Goal: Transaction & Acquisition: Purchase product/service

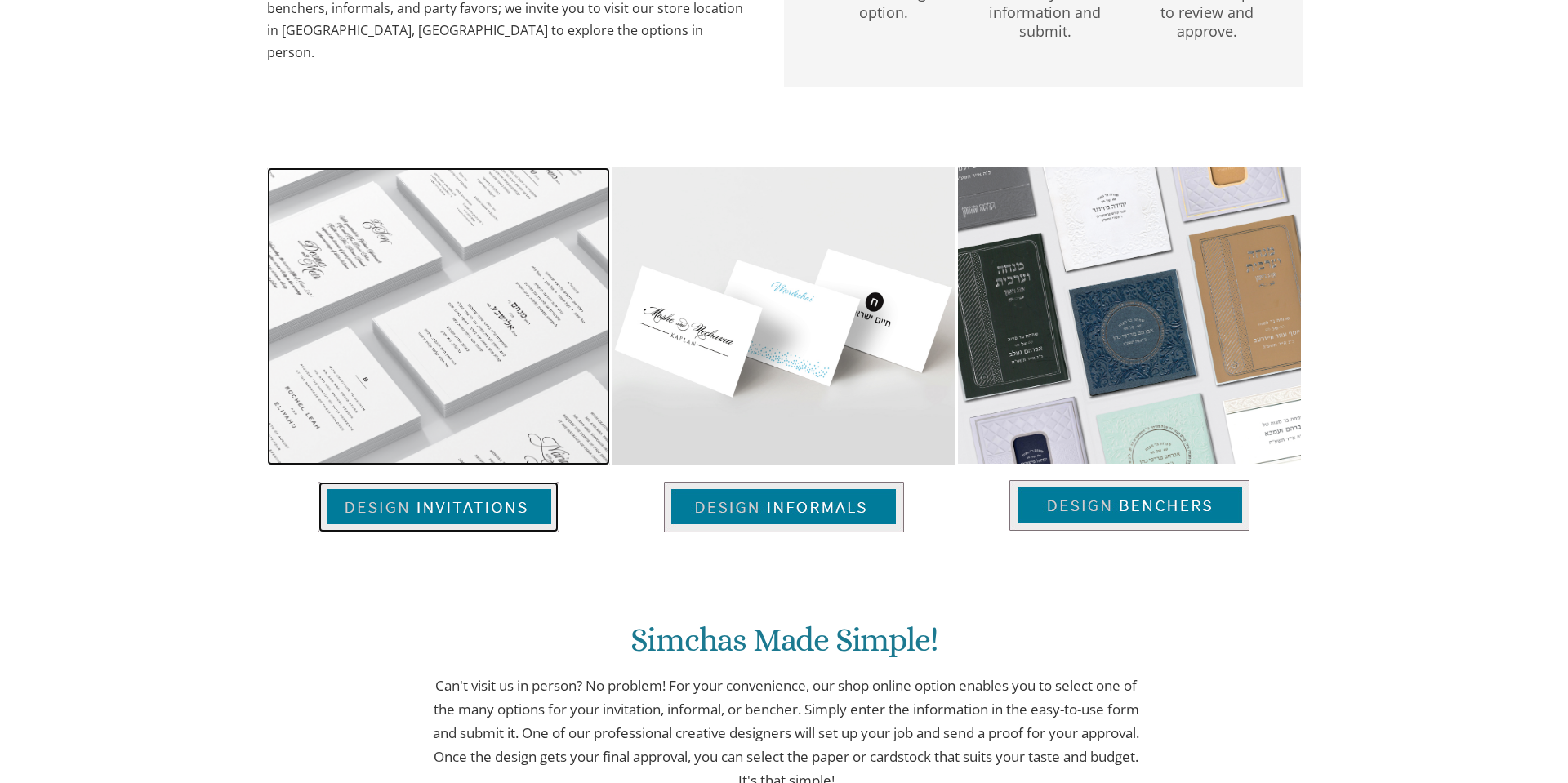
scroll to position [994, 0]
click at [437, 493] on img at bounding box center [438, 506] width 240 height 51
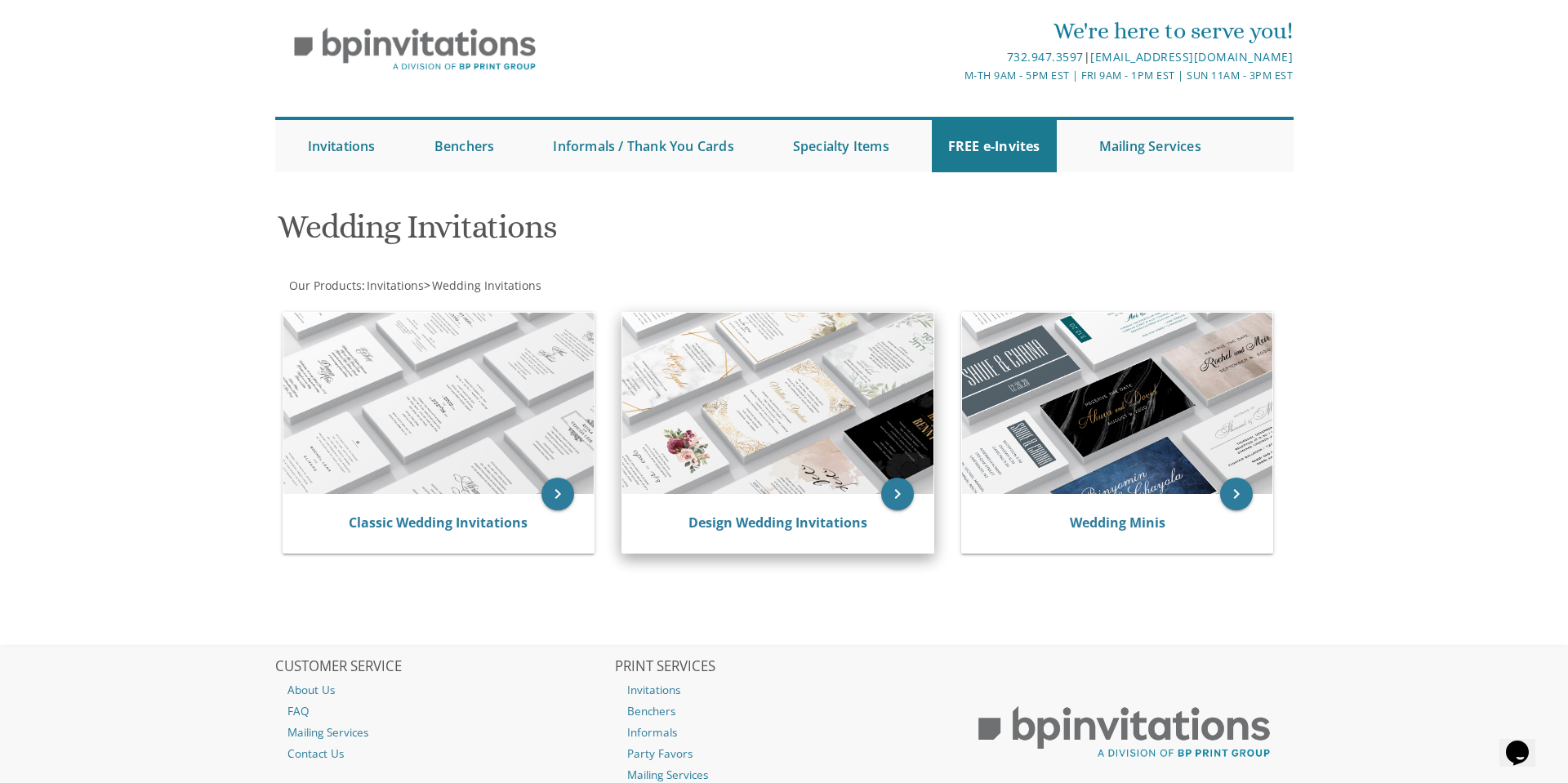
scroll to position [42, 0]
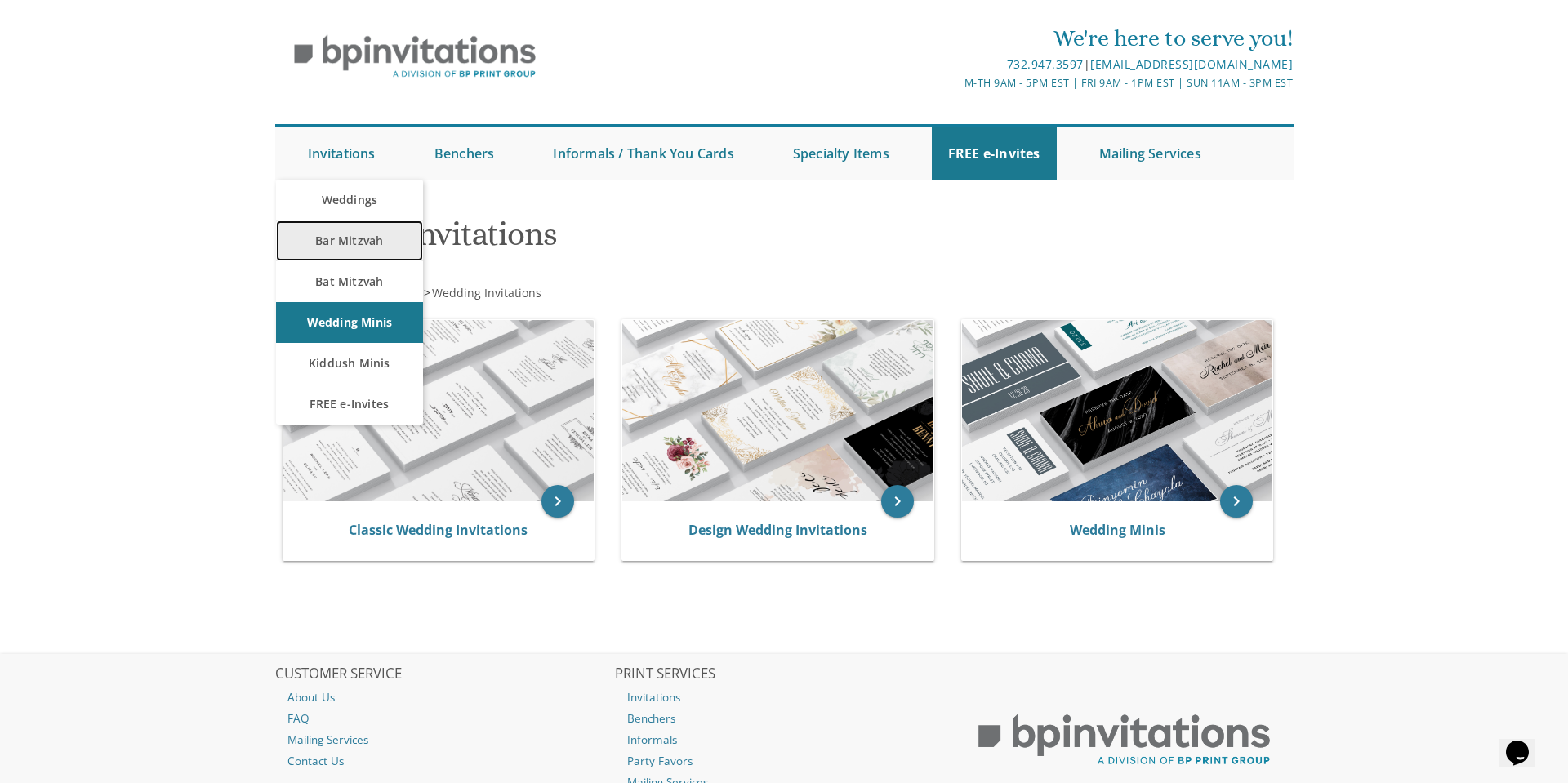
click at [404, 246] on link "Bar Mitzvah" at bounding box center [349, 240] width 147 height 41
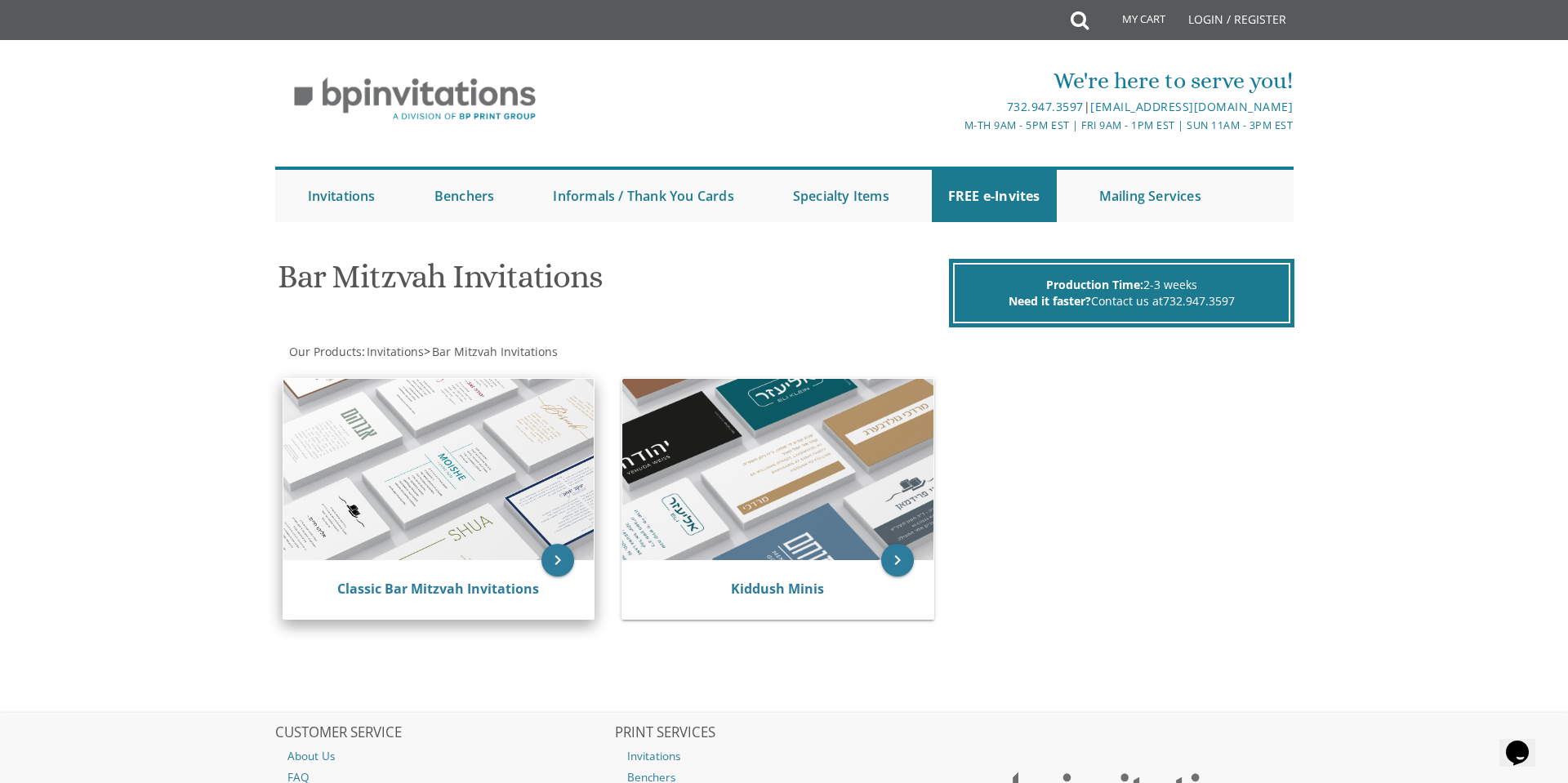
click at [392, 493] on img at bounding box center [438, 469] width 311 height 181
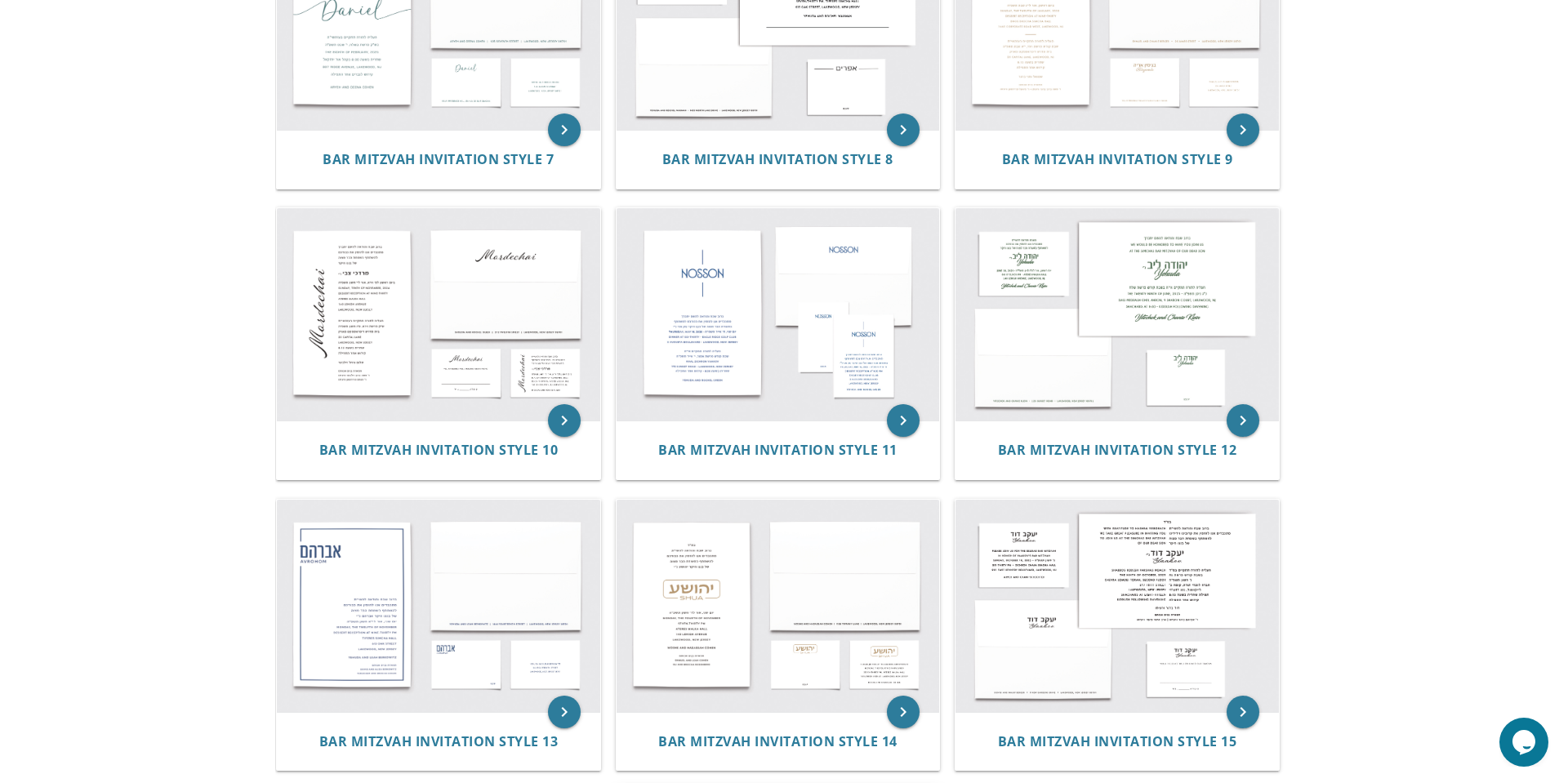
scroll to position [1017, 0]
click at [673, 279] on img at bounding box center [778, 316] width 323 height 212
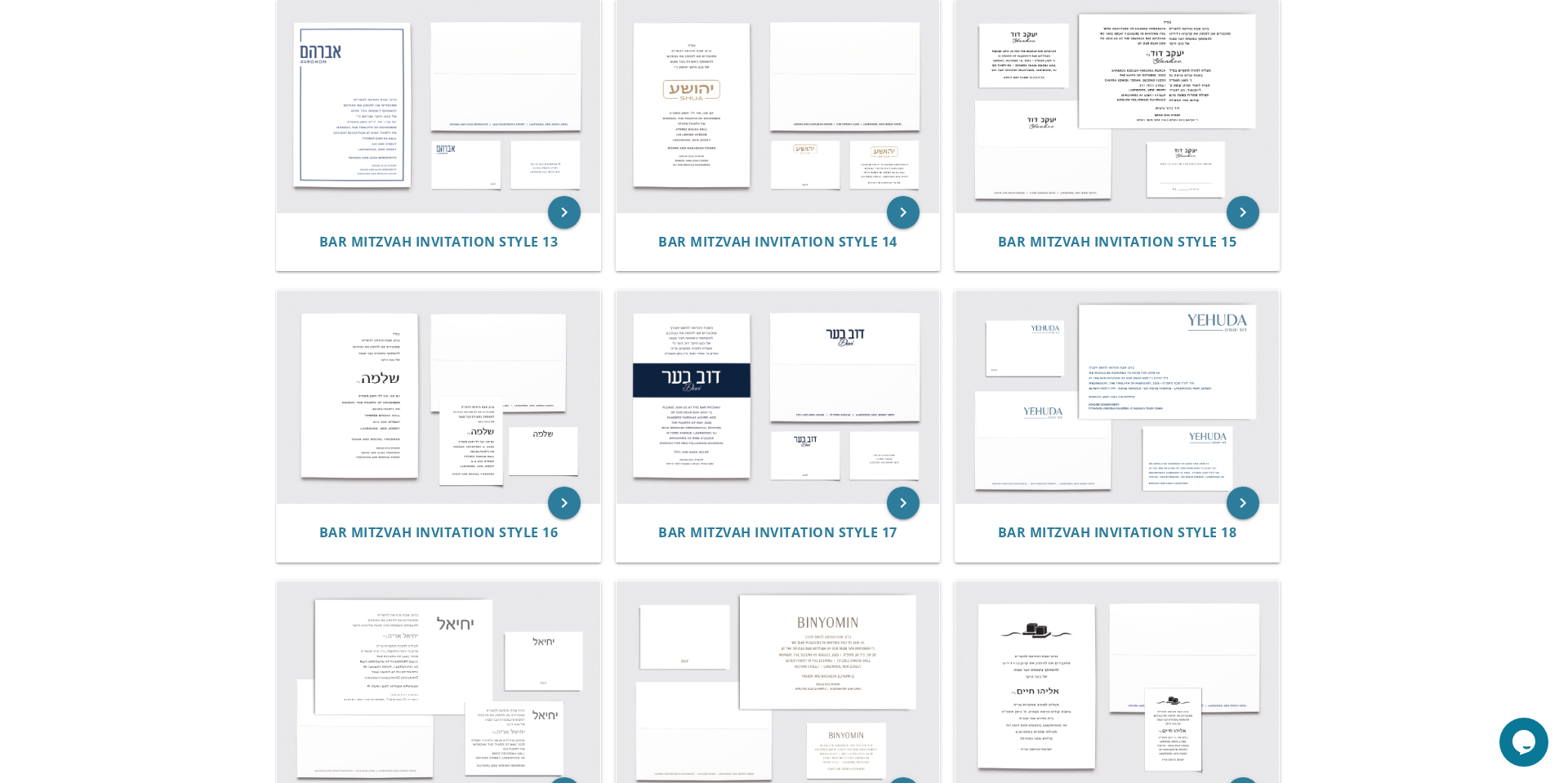
scroll to position [1520, 0]
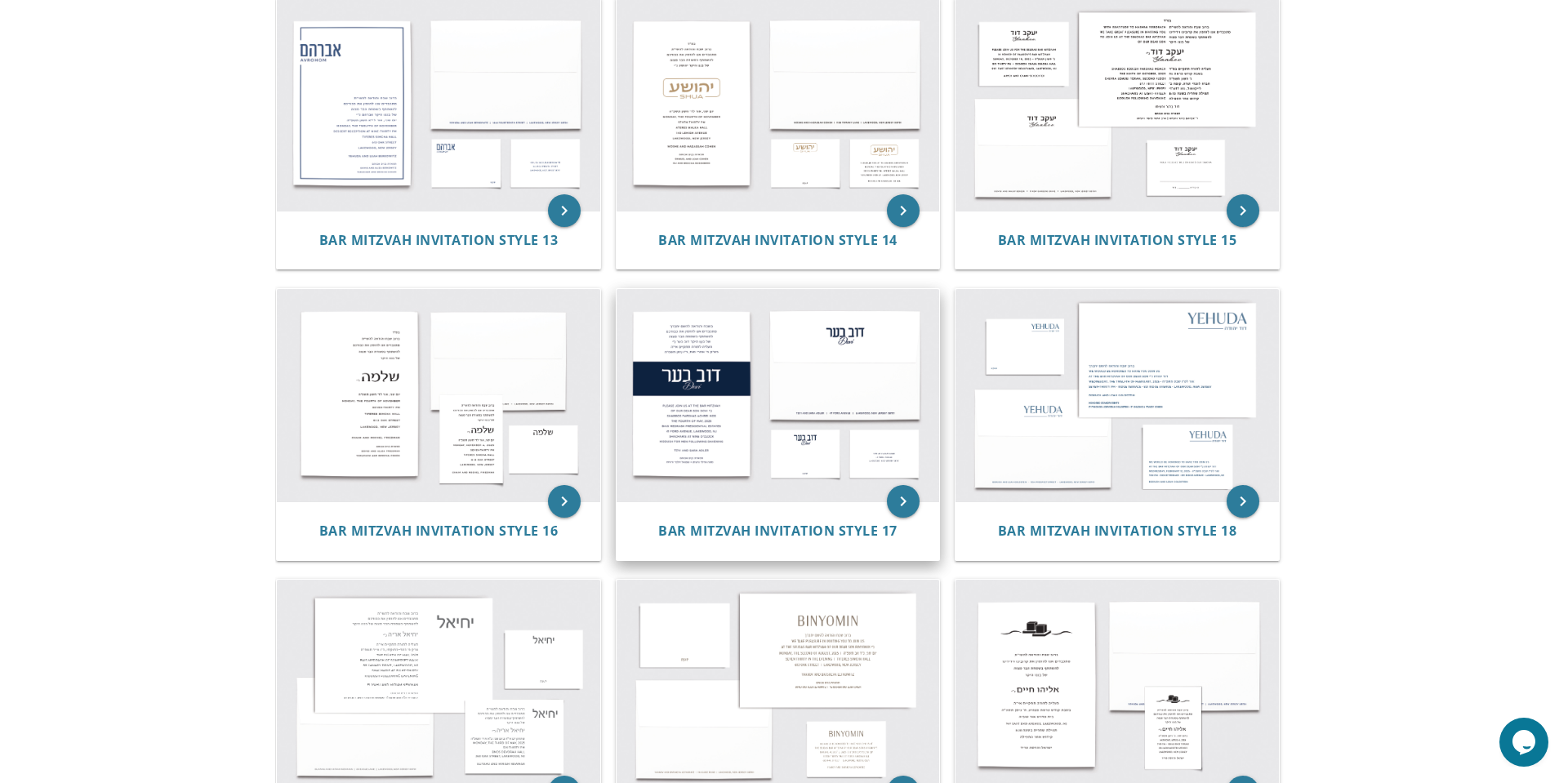
click at [888, 407] on img at bounding box center [778, 395] width 323 height 212
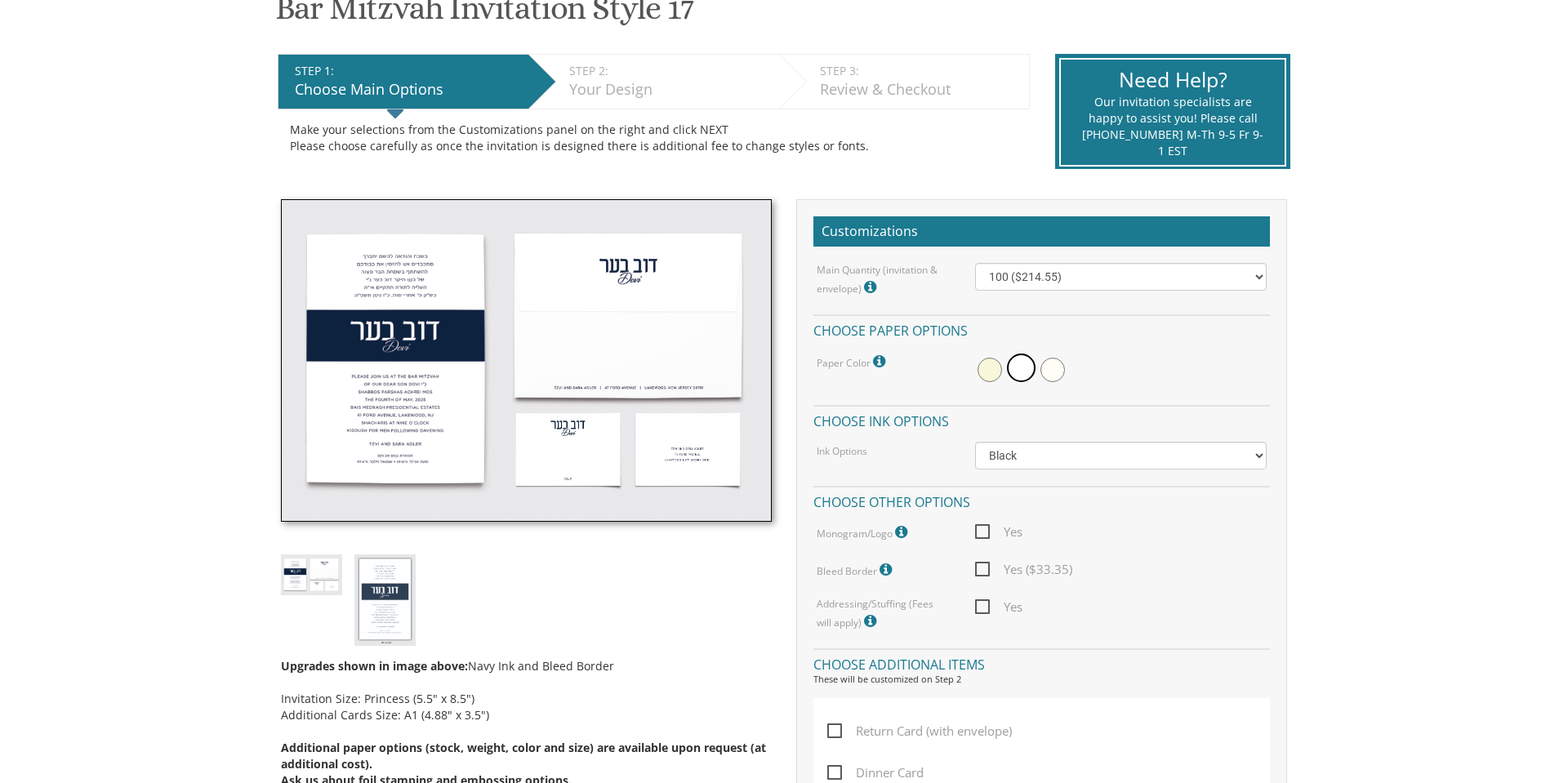
scroll to position [295, 0]
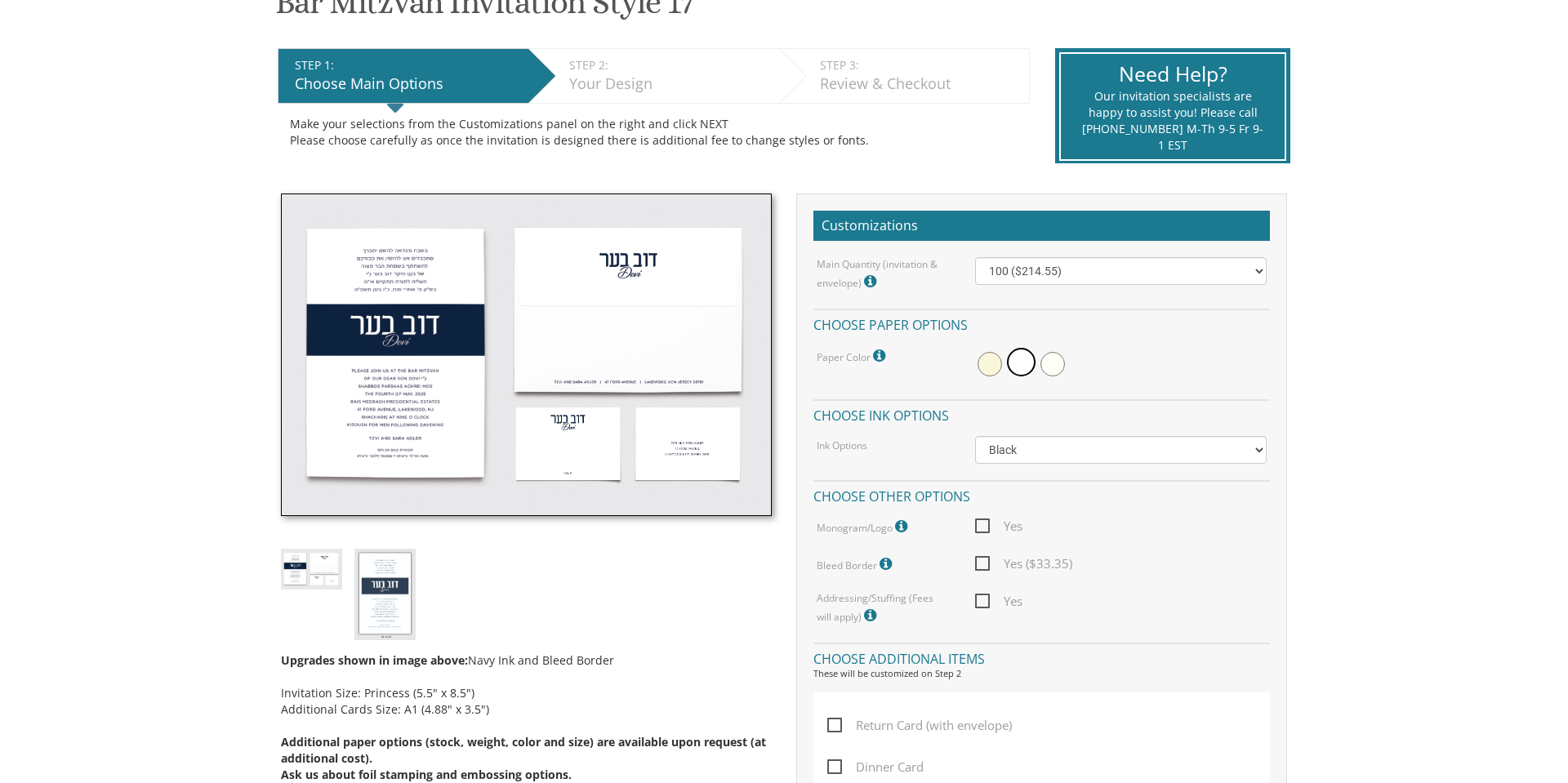
click at [980, 368] on span at bounding box center [990, 365] width 25 height 25
click at [997, 364] on span at bounding box center [992, 362] width 28 height 28
click at [1021, 353] on span at bounding box center [1024, 365] width 25 height 25
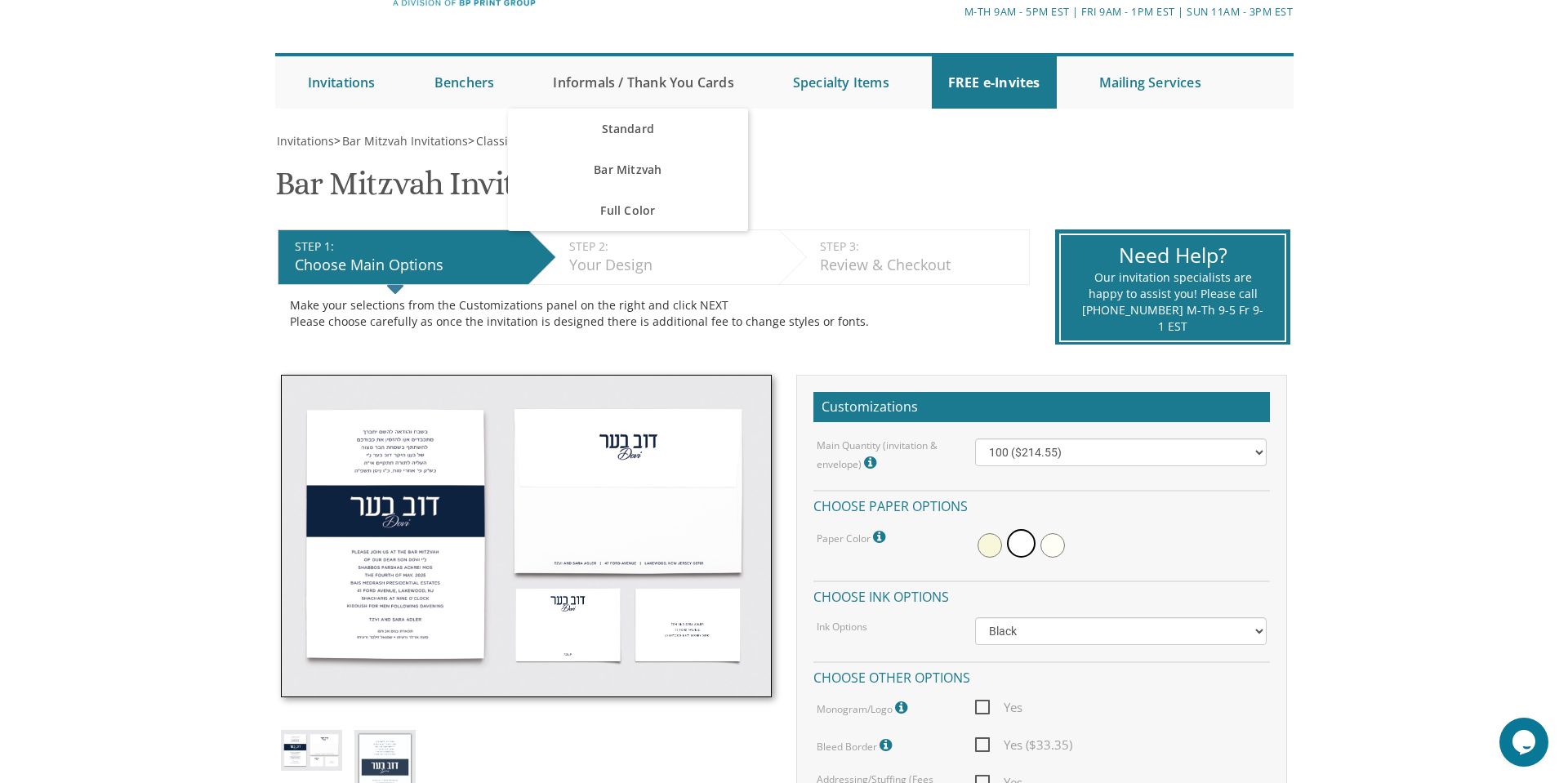
scroll to position [114, 0]
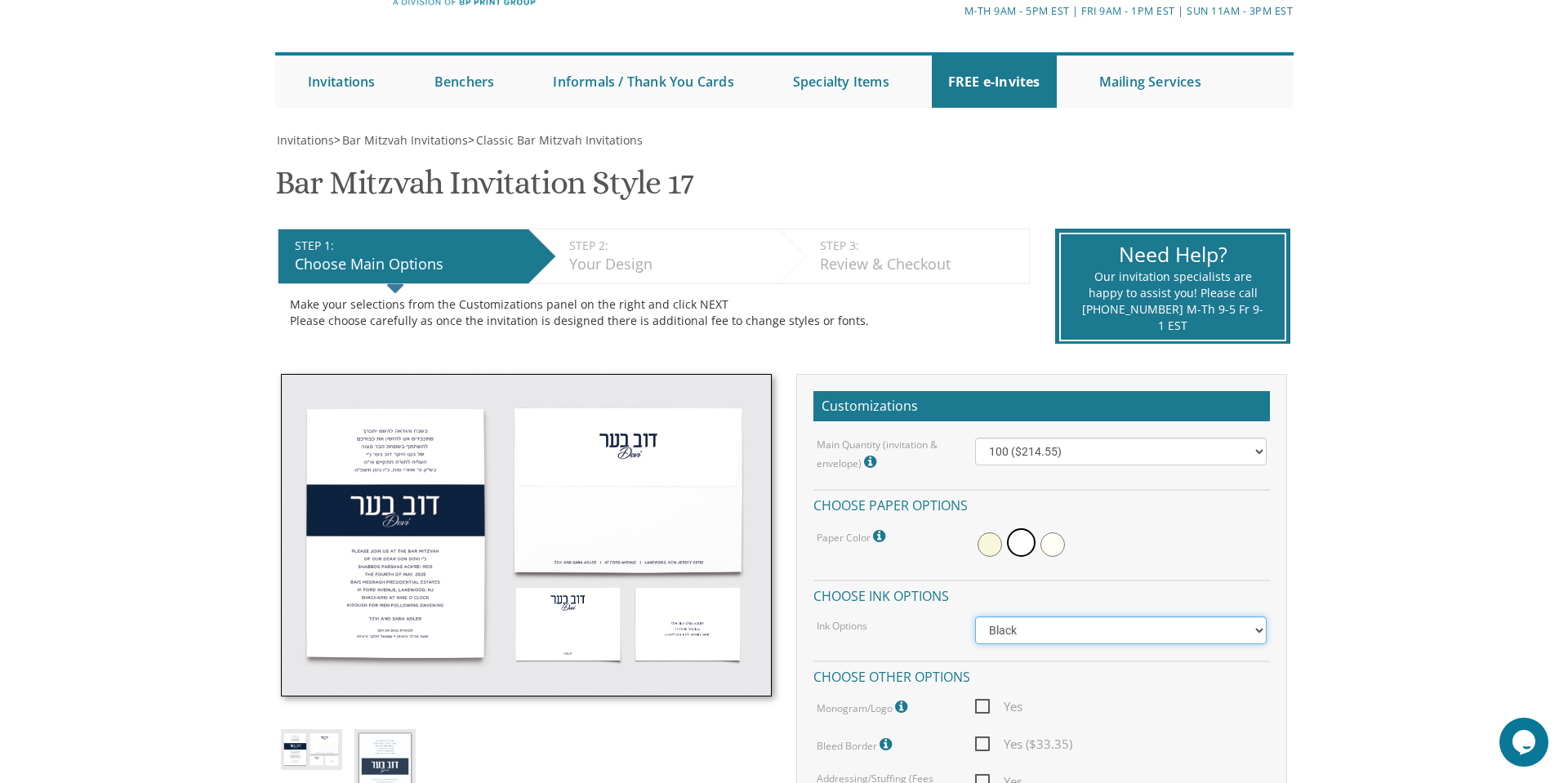
click at [1264, 629] on select "Black Colored Ink ($65.00) Black + One Color ($100.00) Two Colors ($137.95)" at bounding box center [1121, 631] width 293 height 28
select select "Standard"
click at [975, 616] on select "Black Colored Ink ($65.00) Black + One Color ($100.00) Two Colors ($137.95)" at bounding box center [1121, 631] width 293 height 28
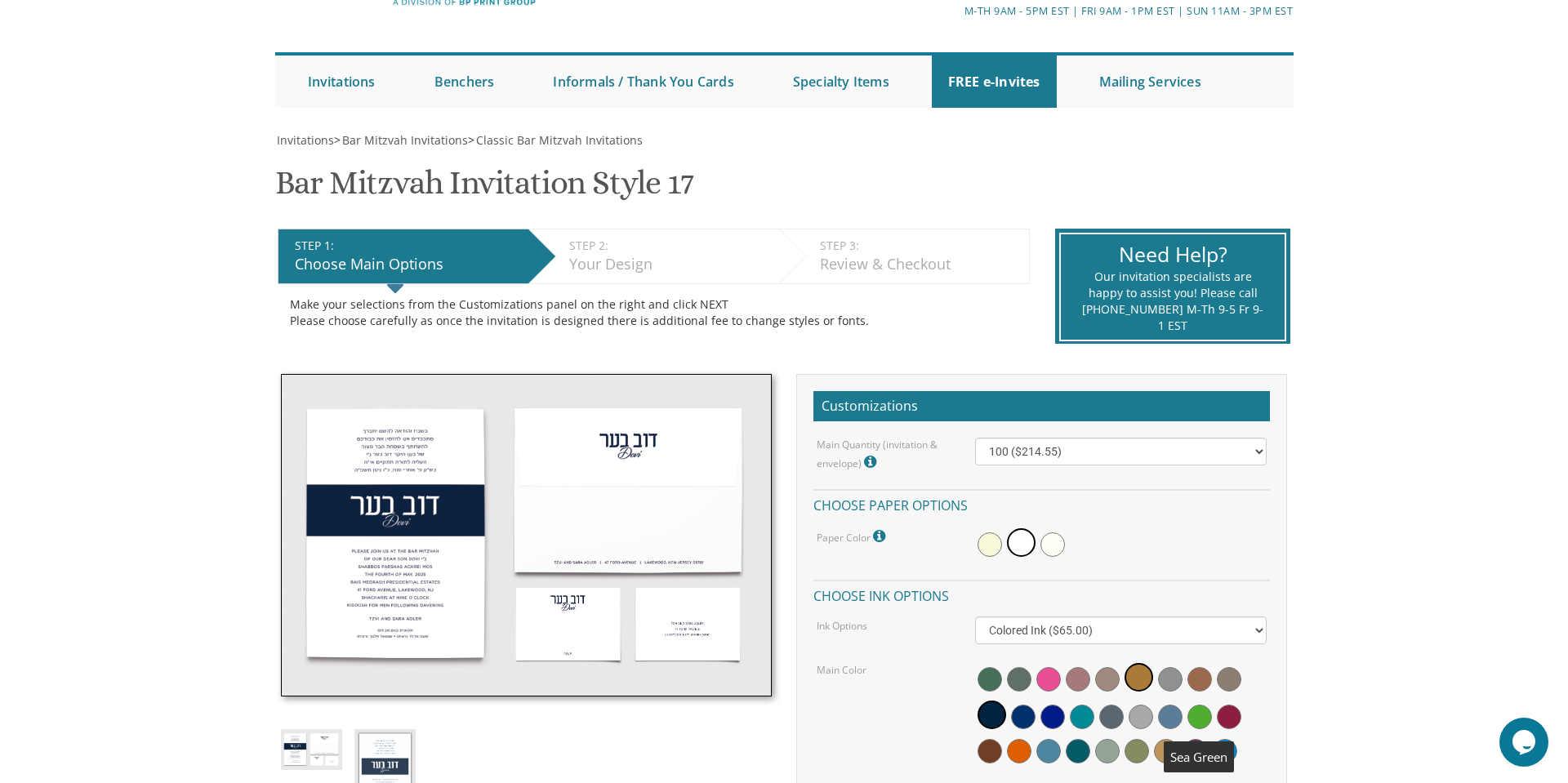
click at [1200, 721] on span at bounding box center [1200, 718] width 25 height 25
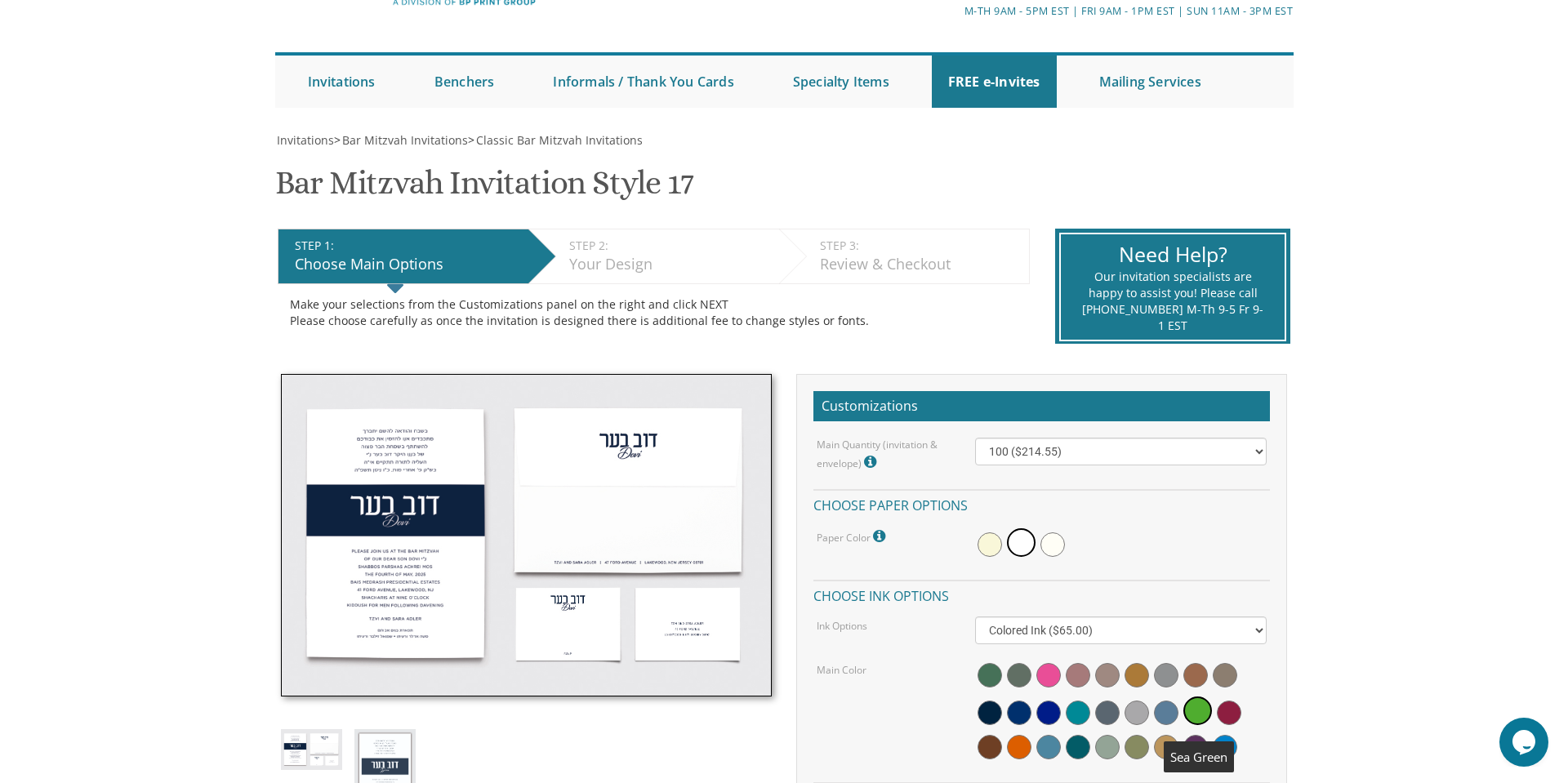
click at [1200, 721] on span at bounding box center [1198, 711] width 28 height 28
click at [983, 712] on span at bounding box center [990, 713] width 25 height 25
click at [686, 260] on div "Your Design" at bounding box center [670, 264] width 201 height 22
click at [625, 247] on div "STEP 2: EDIT" at bounding box center [670, 246] width 201 height 17
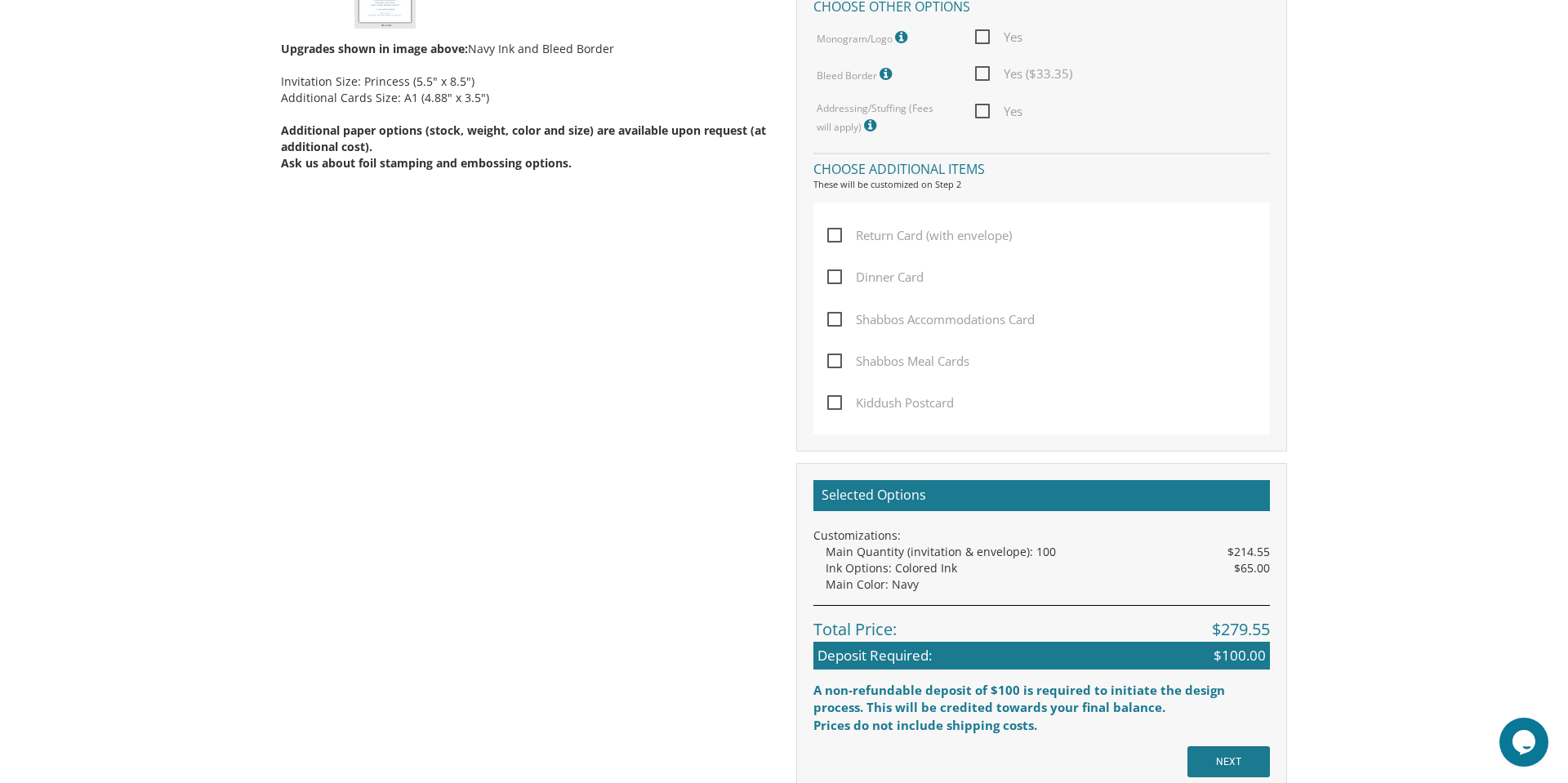
scroll to position [0, 0]
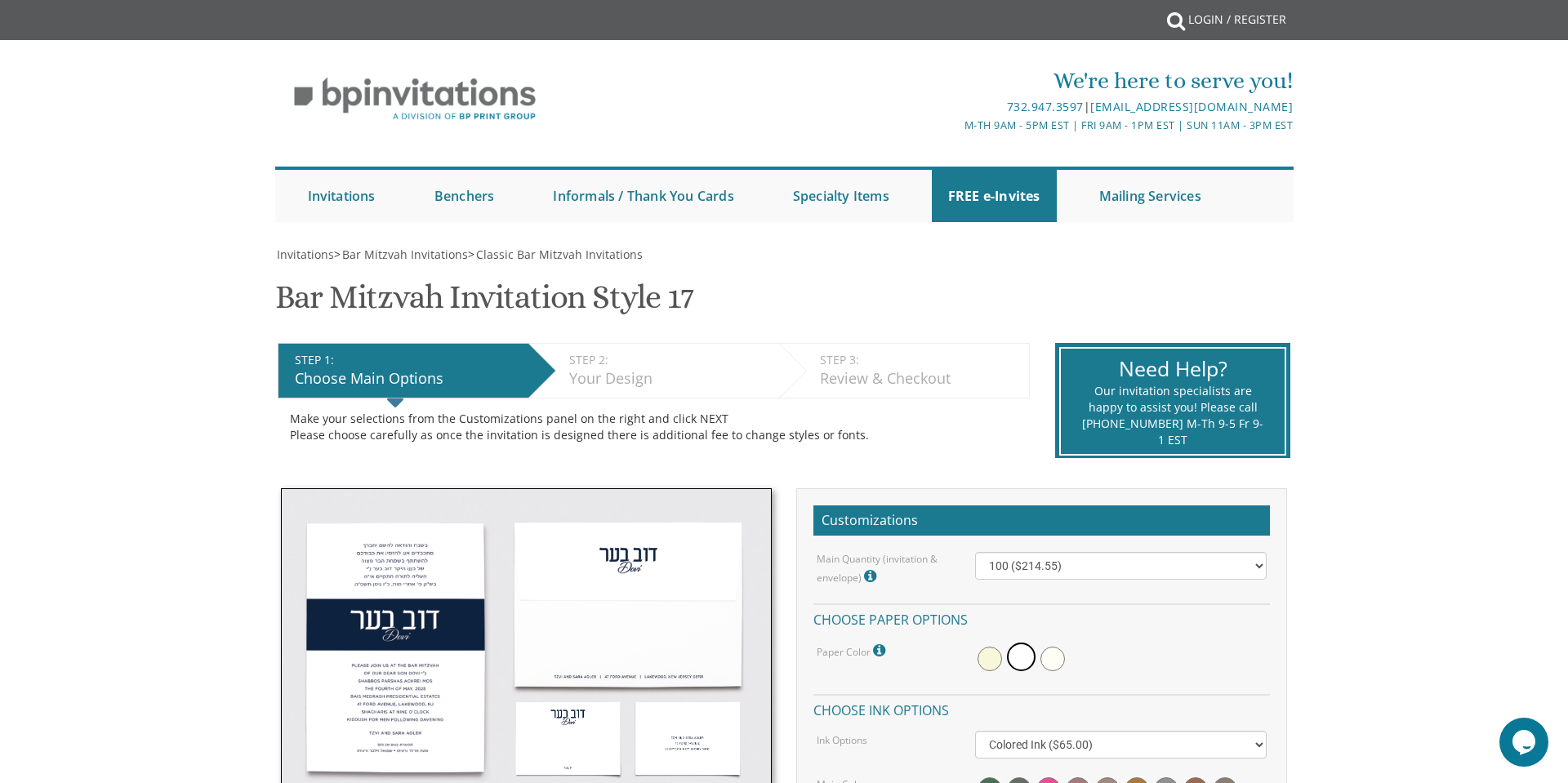
click at [661, 379] on div "Your Design" at bounding box center [670, 379] width 201 height 22
click at [599, 352] on div "STEP 2: EDIT" at bounding box center [670, 360] width 201 height 17
click at [627, 361] on div "STEP 2: EDIT" at bounding box center [670, 360] width 201 height 17
click at [912, 522] on h2 "Customizations" at bounding box center [1042, 520] width 457 height 31
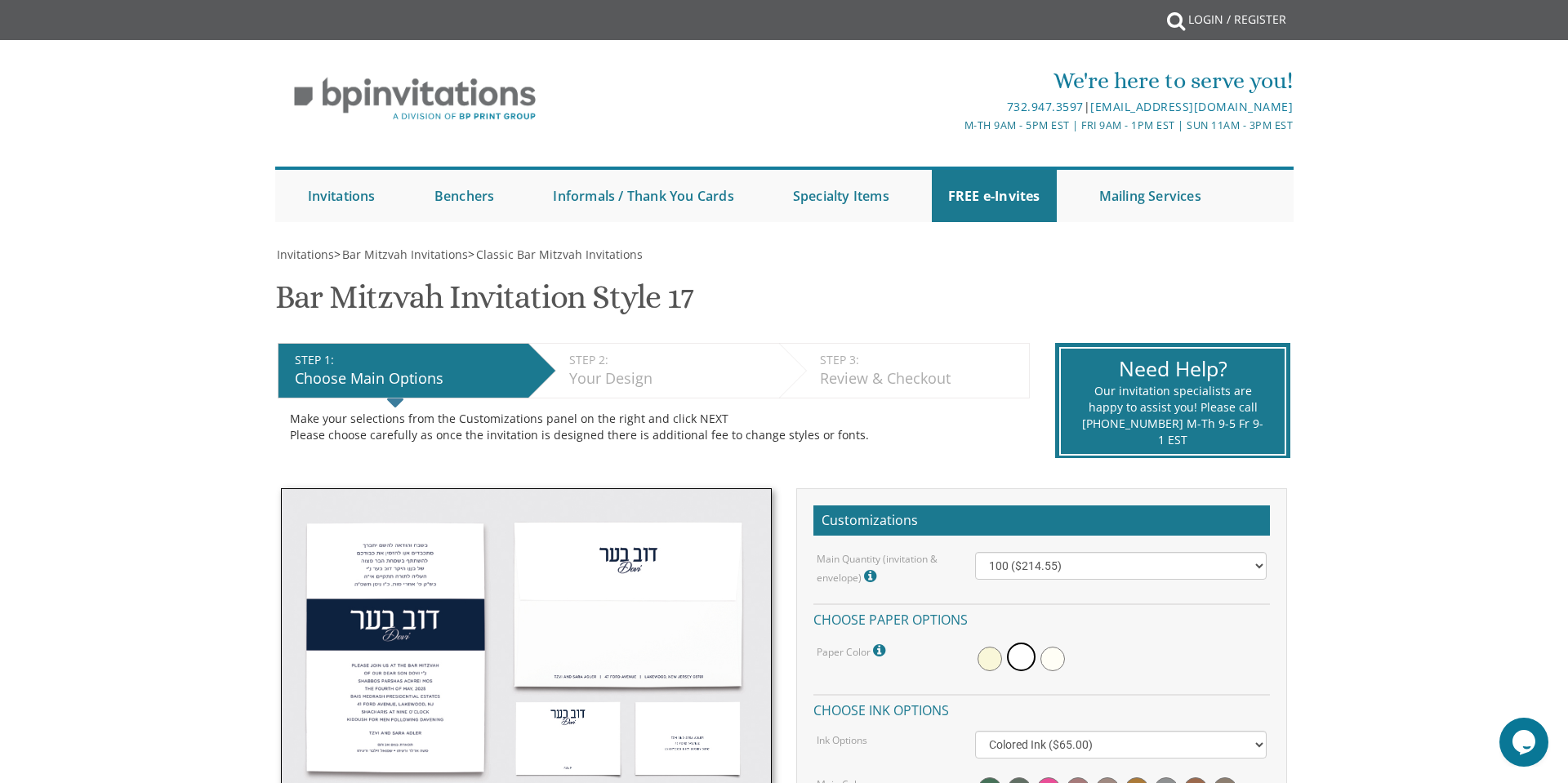
click at [871, 511] on h2 "Customizations" at bounding box center [1042, 520] width 457 height 31
click at [888, 520] on h2 "Customizations" at bounding box center [1042, 520] width 457 height 31
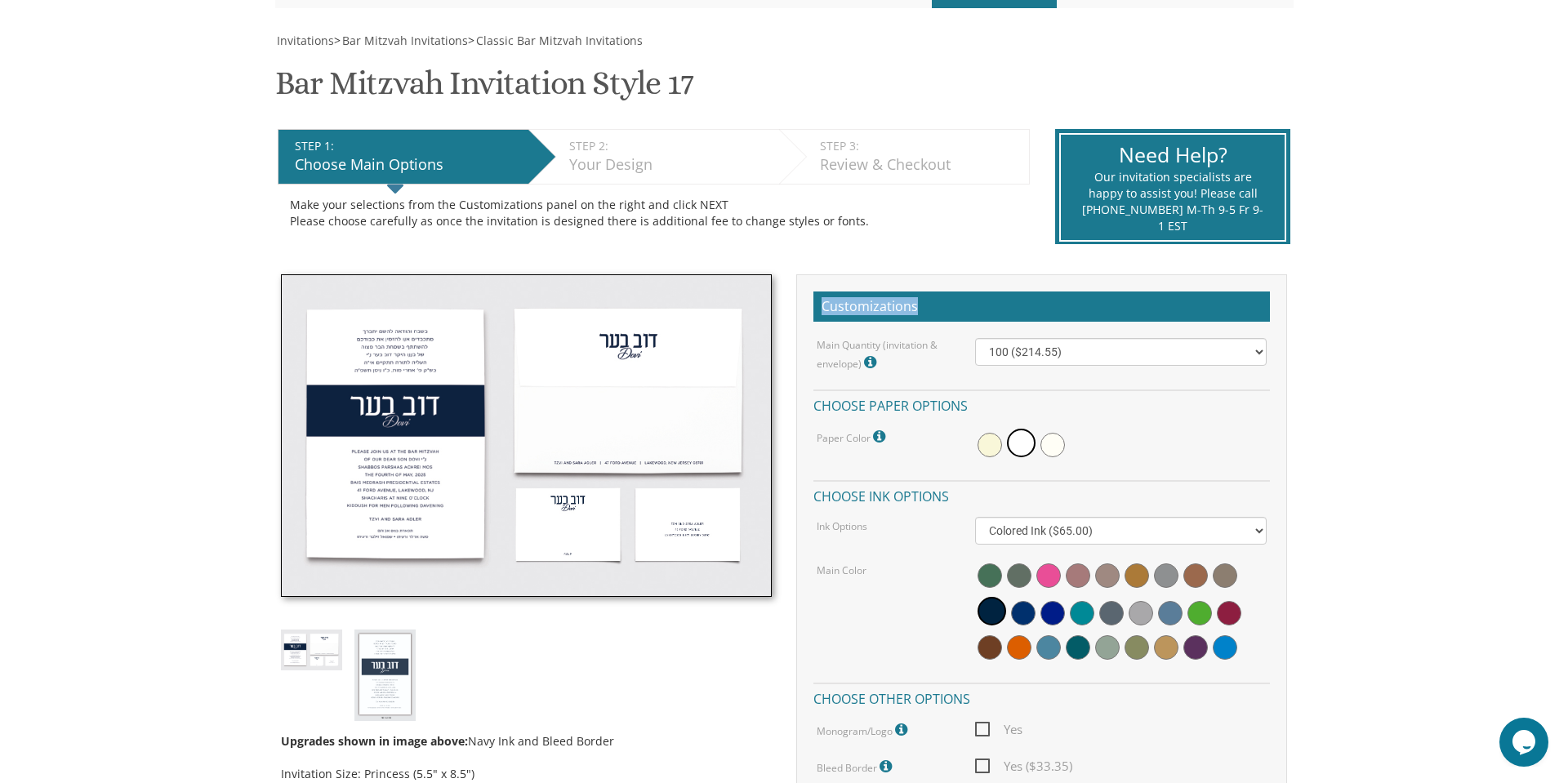
scroll to position [209, 0]
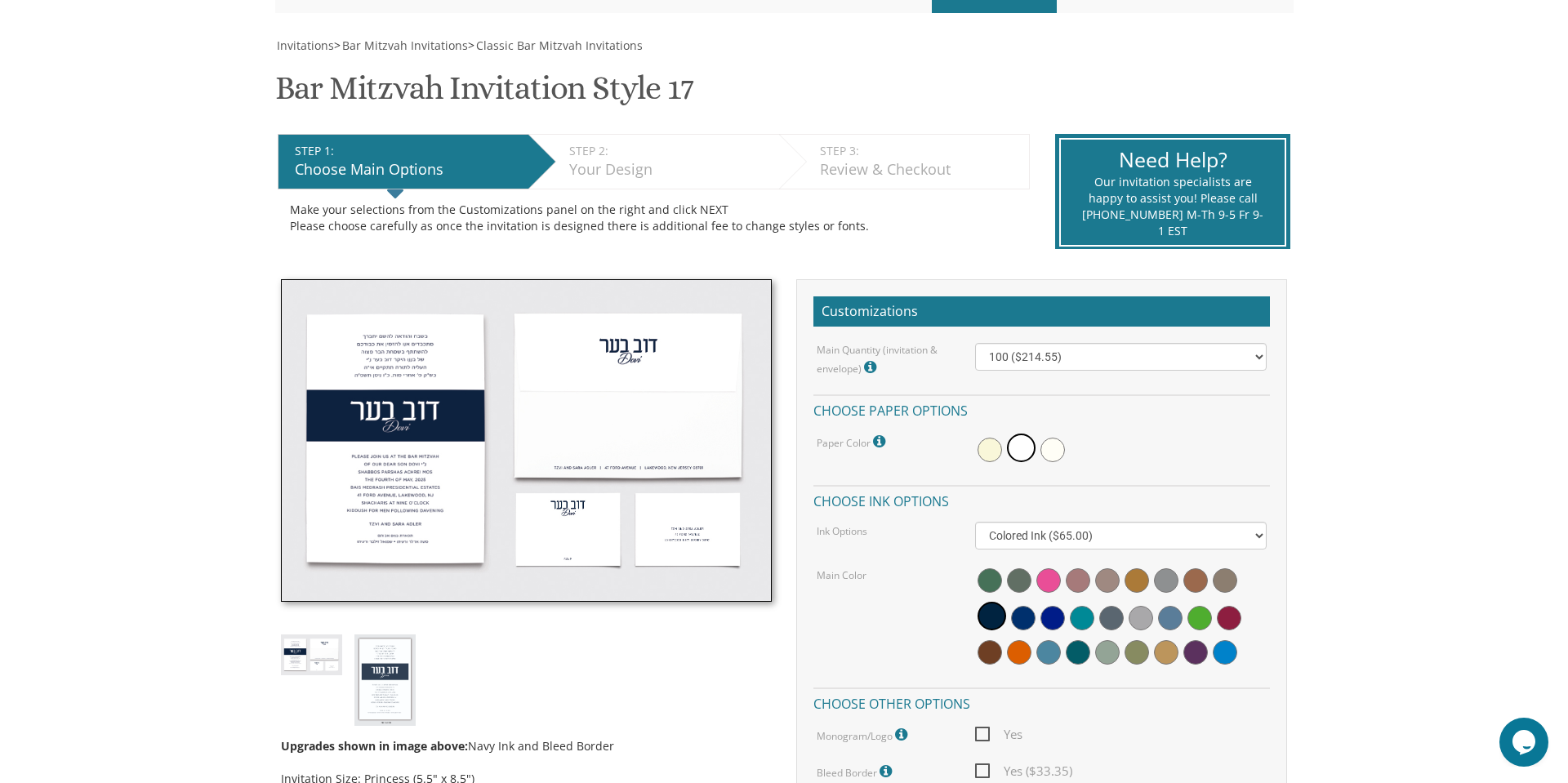
click at [685, 265] on div "Invitations > Bar Mitzvah Invitations > Classic Bar Mitzvah Invitations Bar Mit…" at bounding box center [784, 772] width 1019 height 1471
